Goal: Information Seeking & Learning: Find specific fact

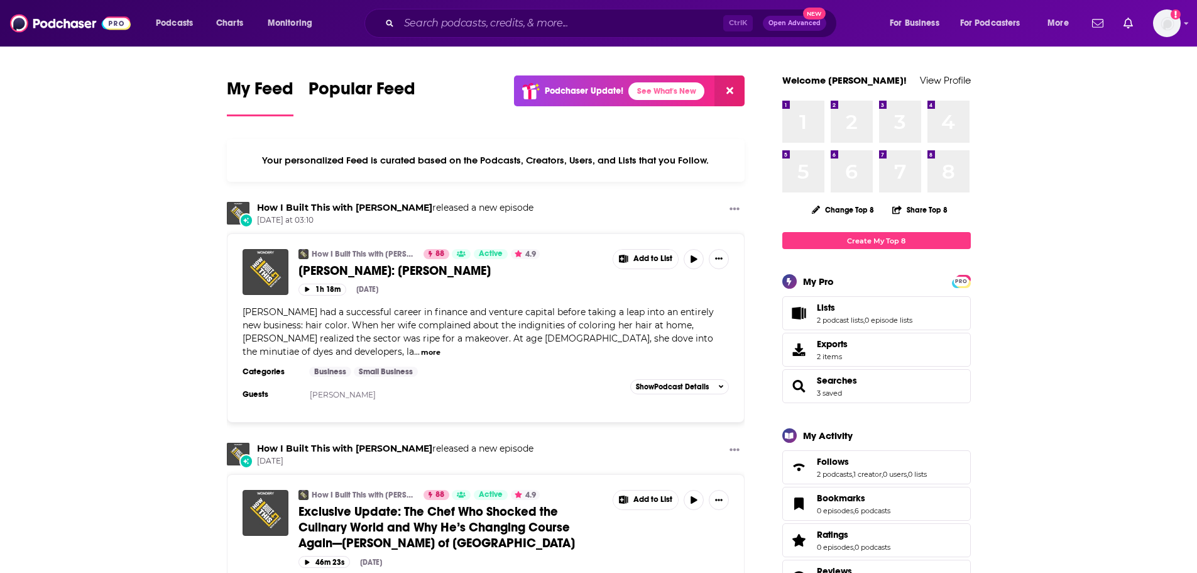
click at [476, 25] on input "Search podcasts, credits, & more..." at bounding box center [561, 23] width 324 height 20
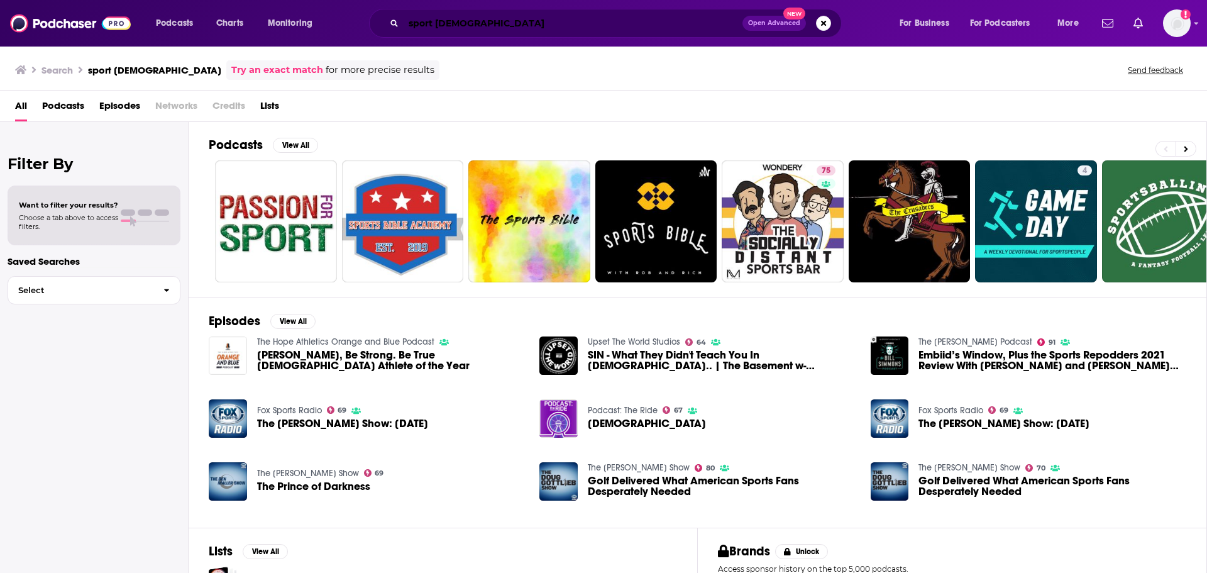
click at [436, 24] on input "sport [DEMOGRAPHIC_DATA]" at bounding box center [573, 23] width 339 height 20
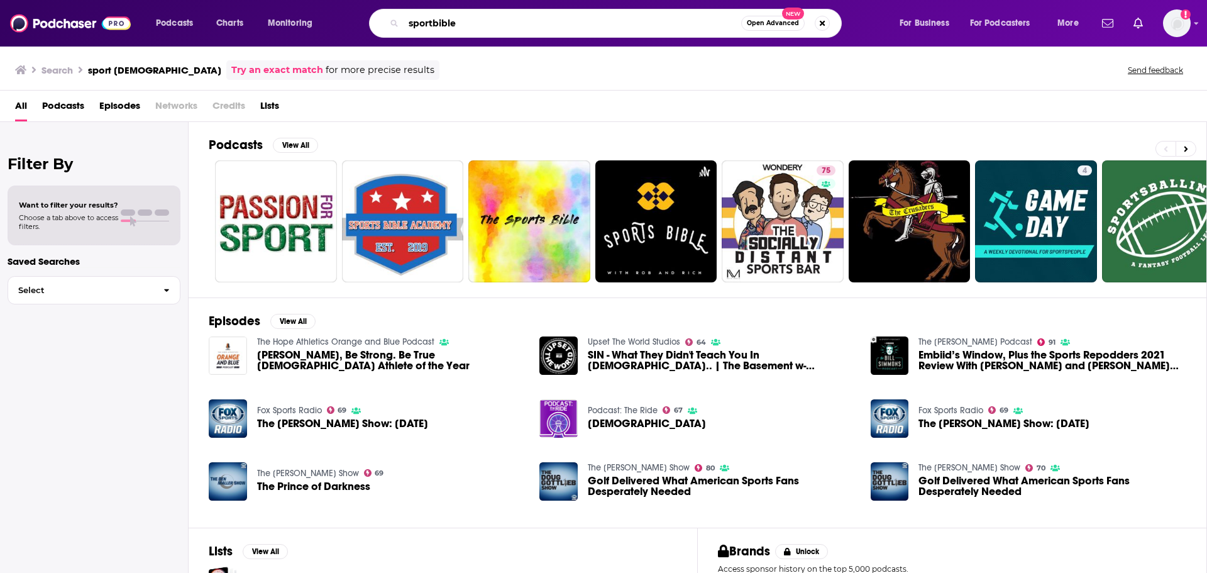
type input "sportbible"
